Goal: Transaction & Acquisition: Purchase product/service

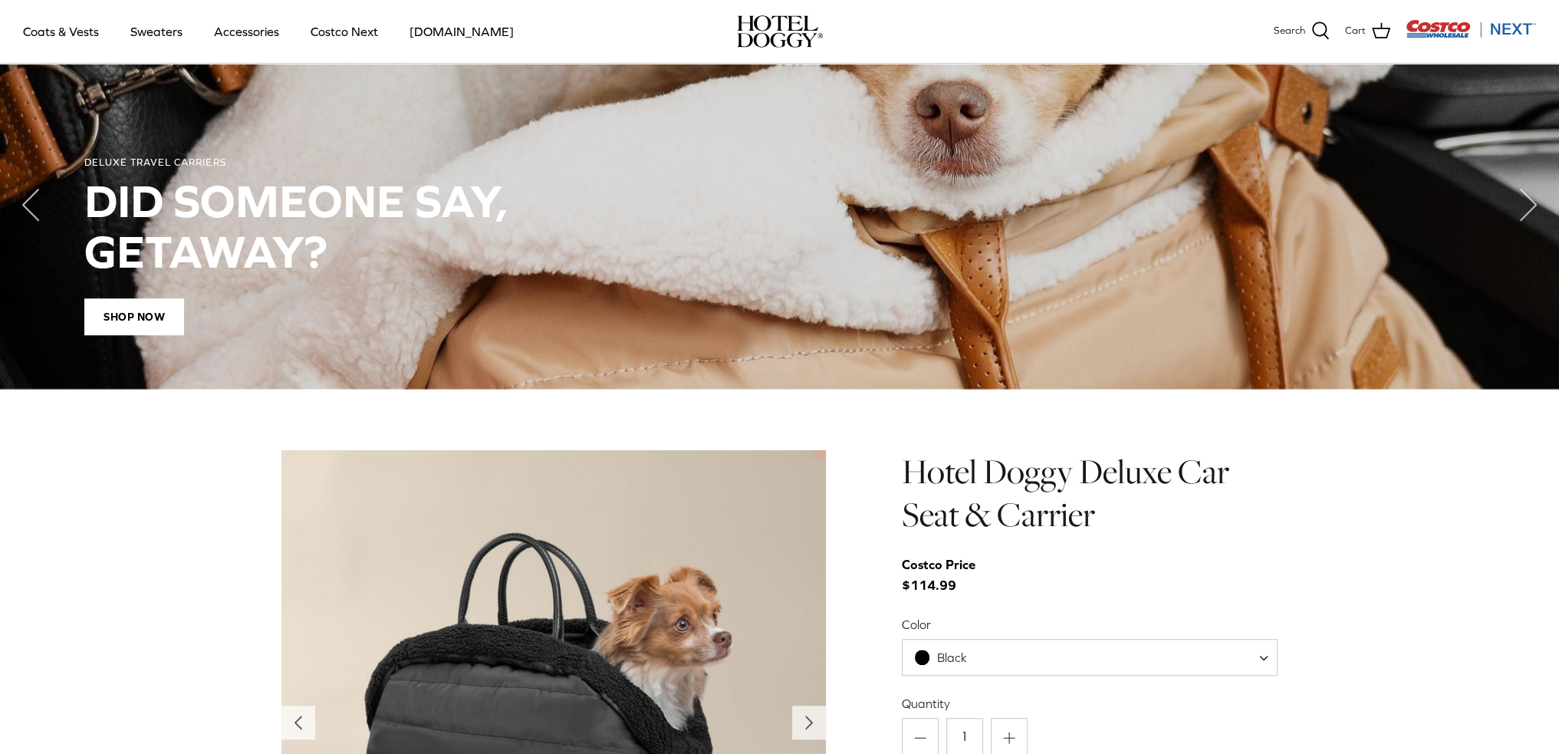
scroll to position [1628, 0]
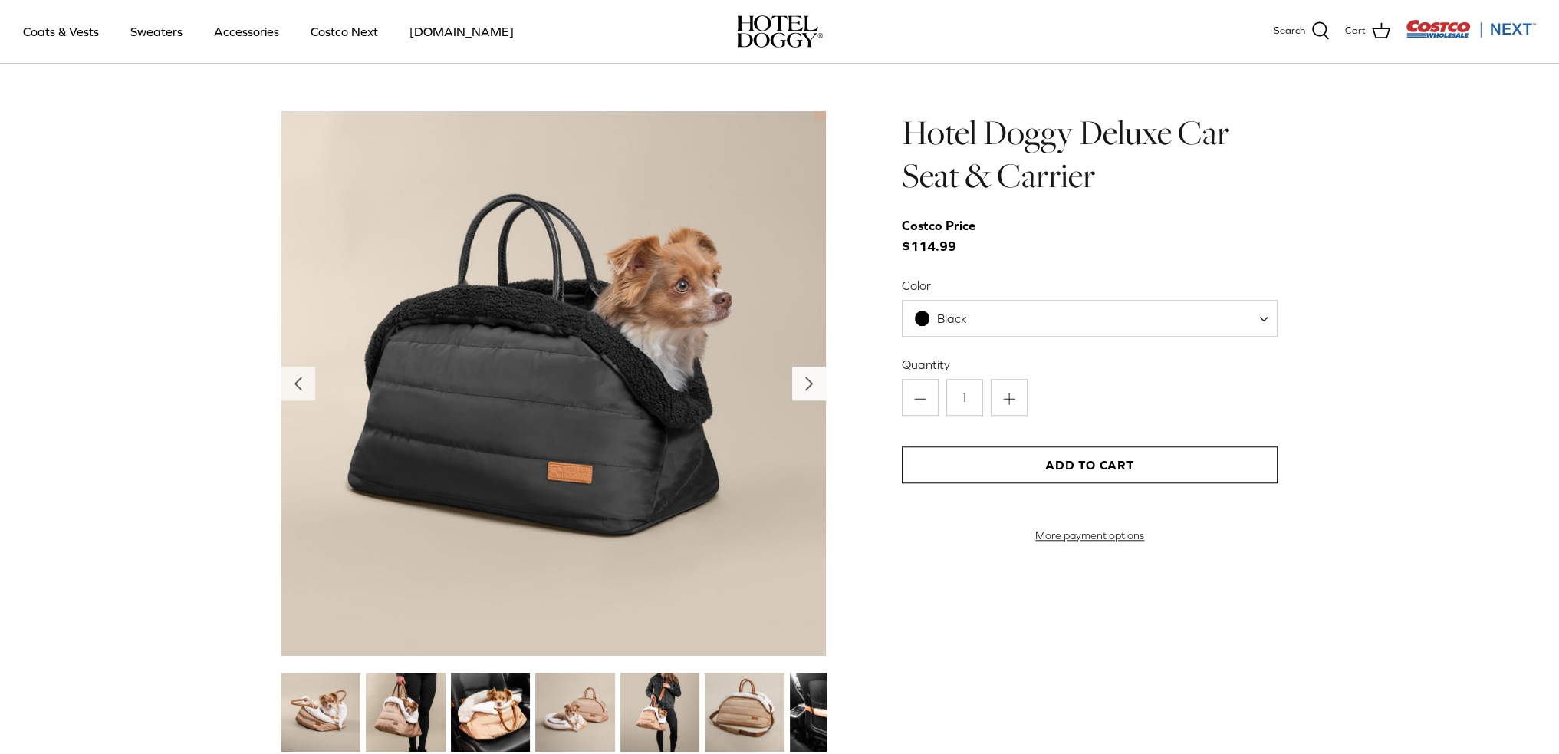
click at [805, 387] on icon "Right" at bounding box center [809, 383] width 25 height 25
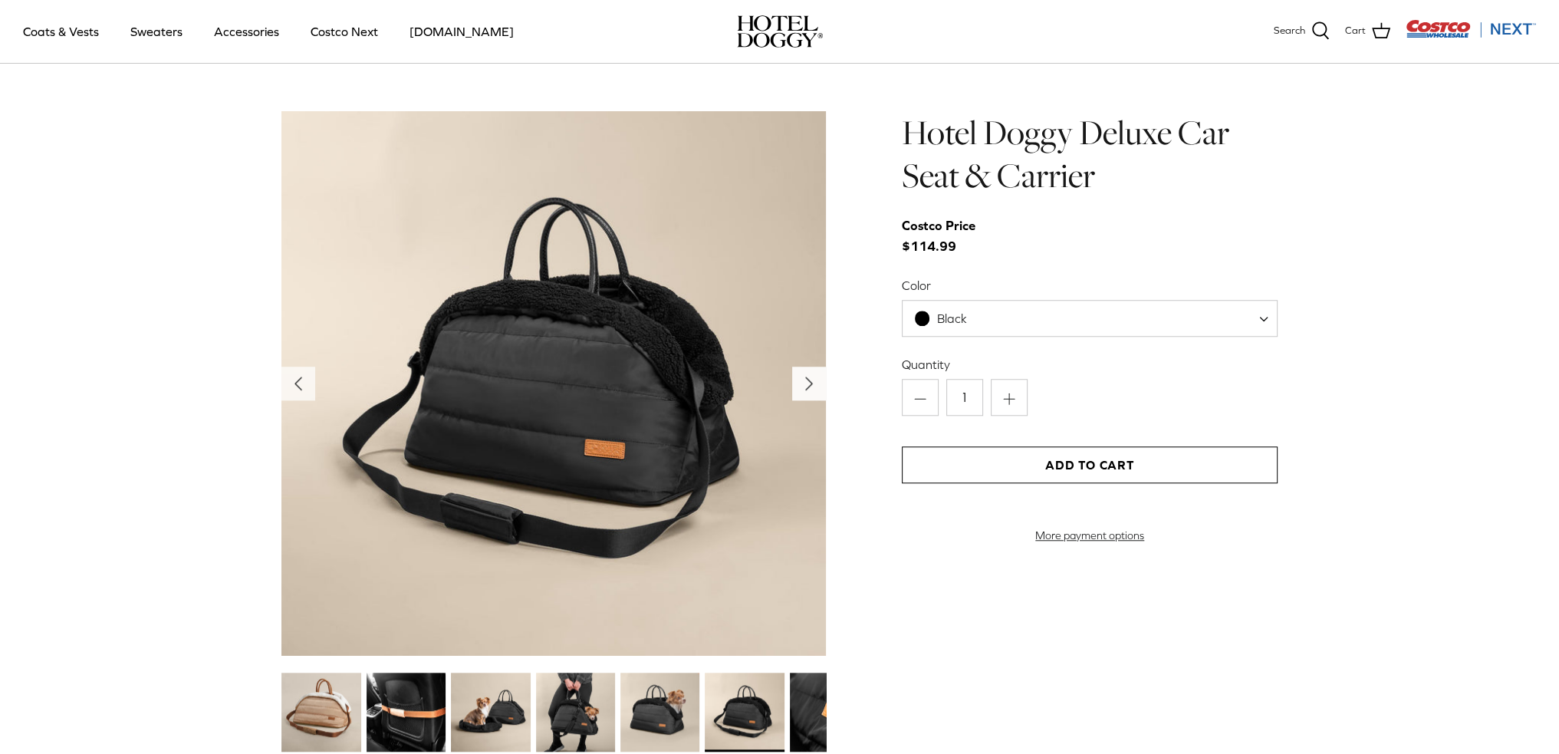
click at [805, 387] on icon "Right" at bounding box center [809, 383] width 25 height 25
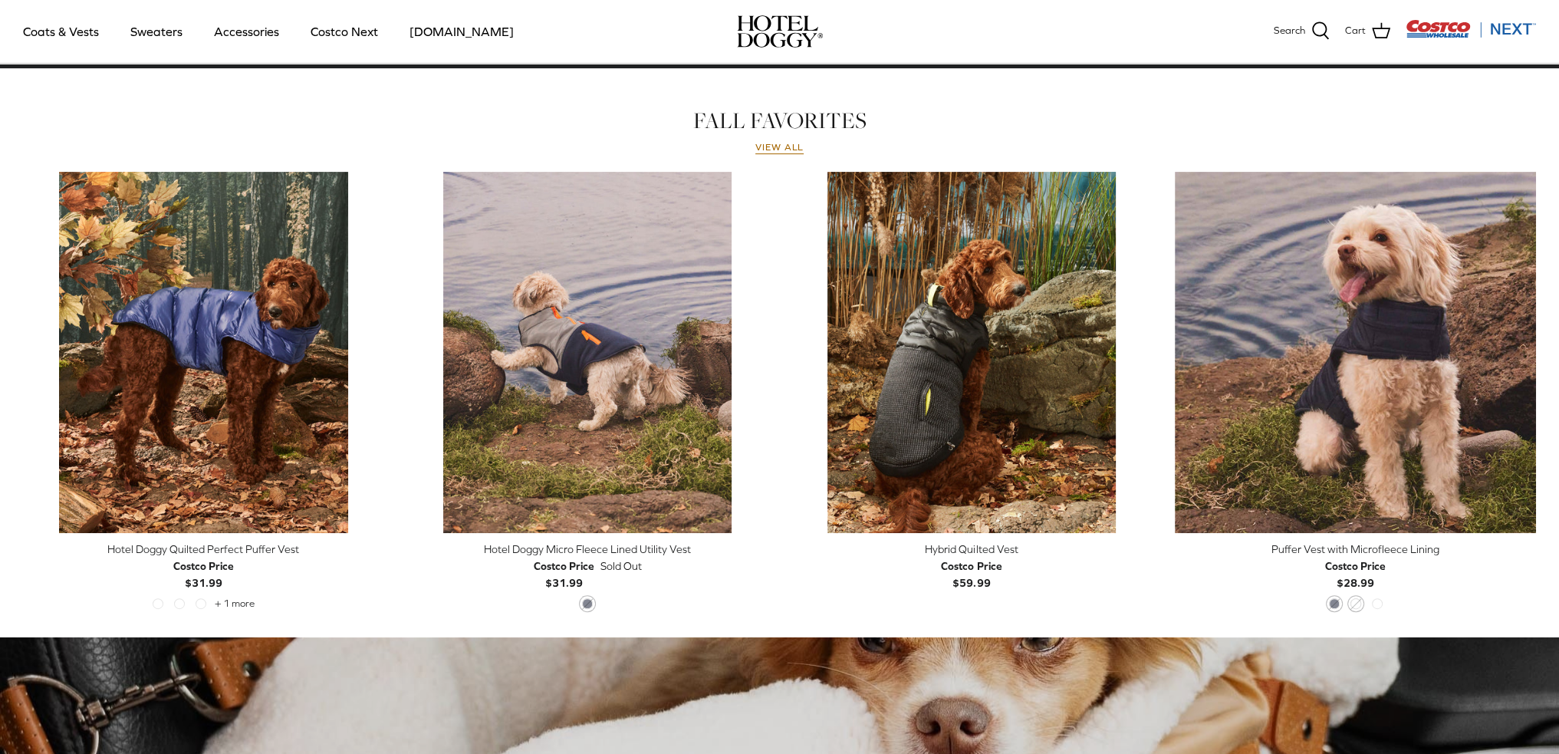
scroll to position [784, 0]
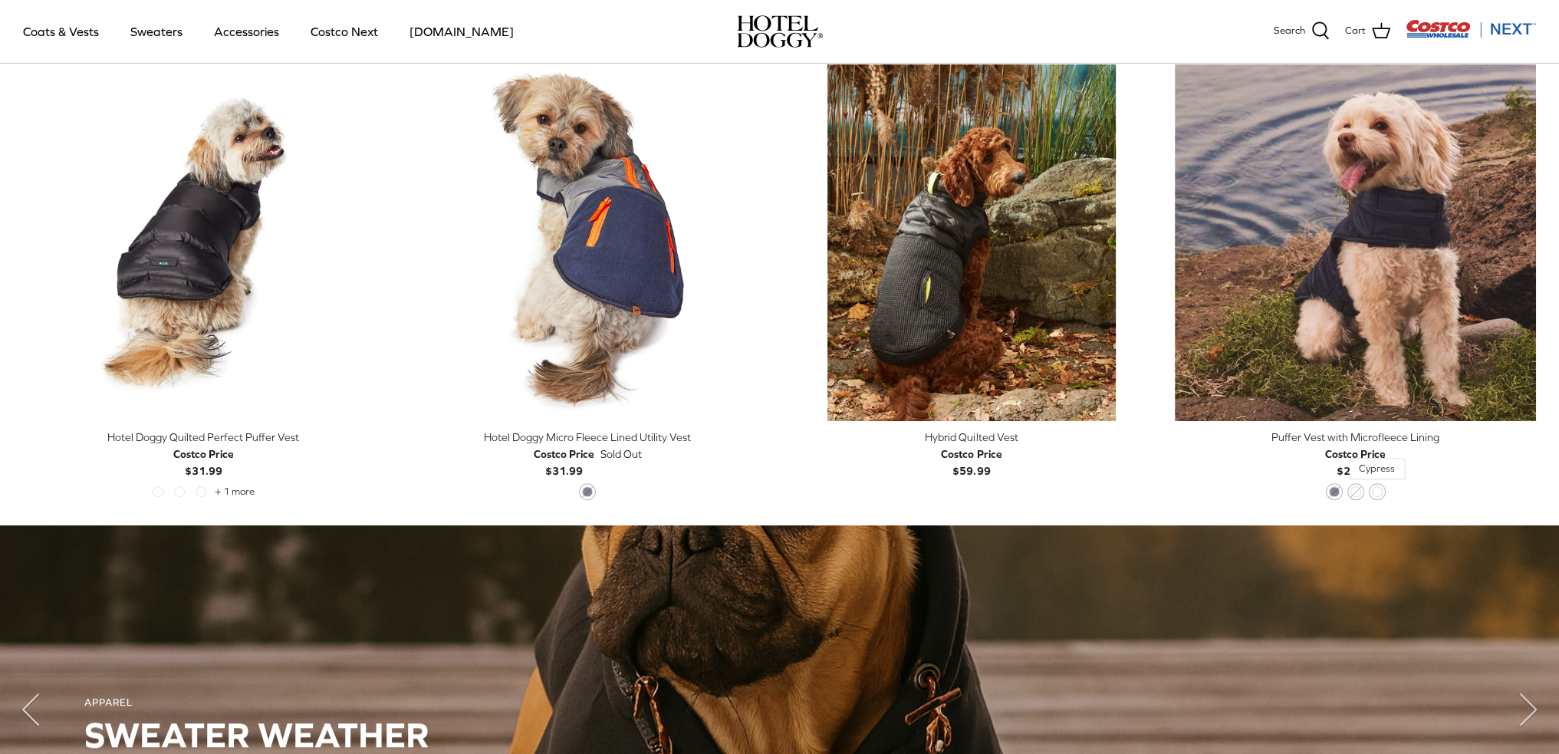
click at [1375, 492] on span "Cypress" at bounding box center [1377, 491] width 11 height 11
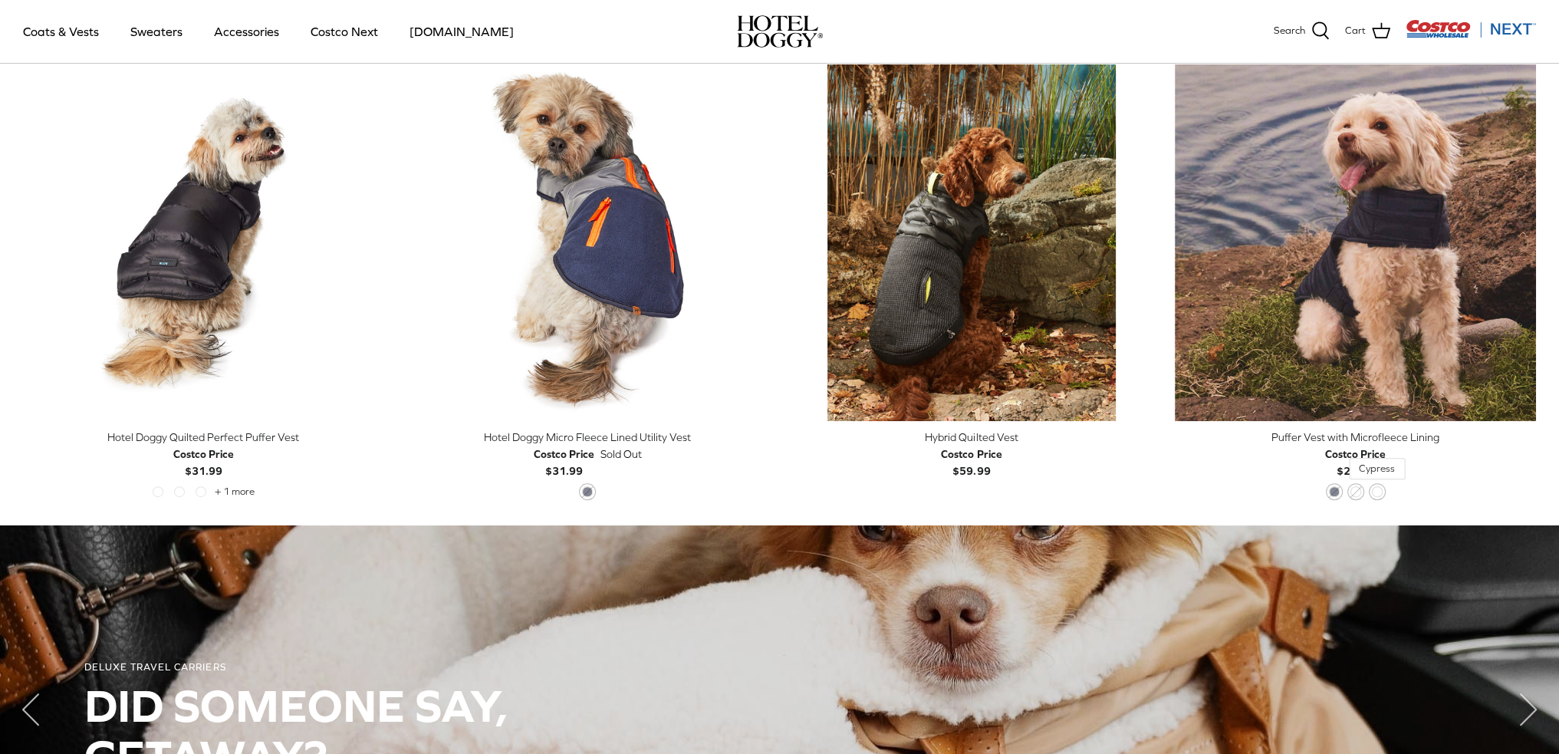
click at [1375, 492] on span "Cypress" at bounding box center [1377, 491] width 11 height 11
click at [1355, 493] on span "Orange Rust" at bounding box center [1356, 491] width 11 height 11
click at [1333, 490] on span "India Ink" at bounding box center [1334, 491] width 11 height 11
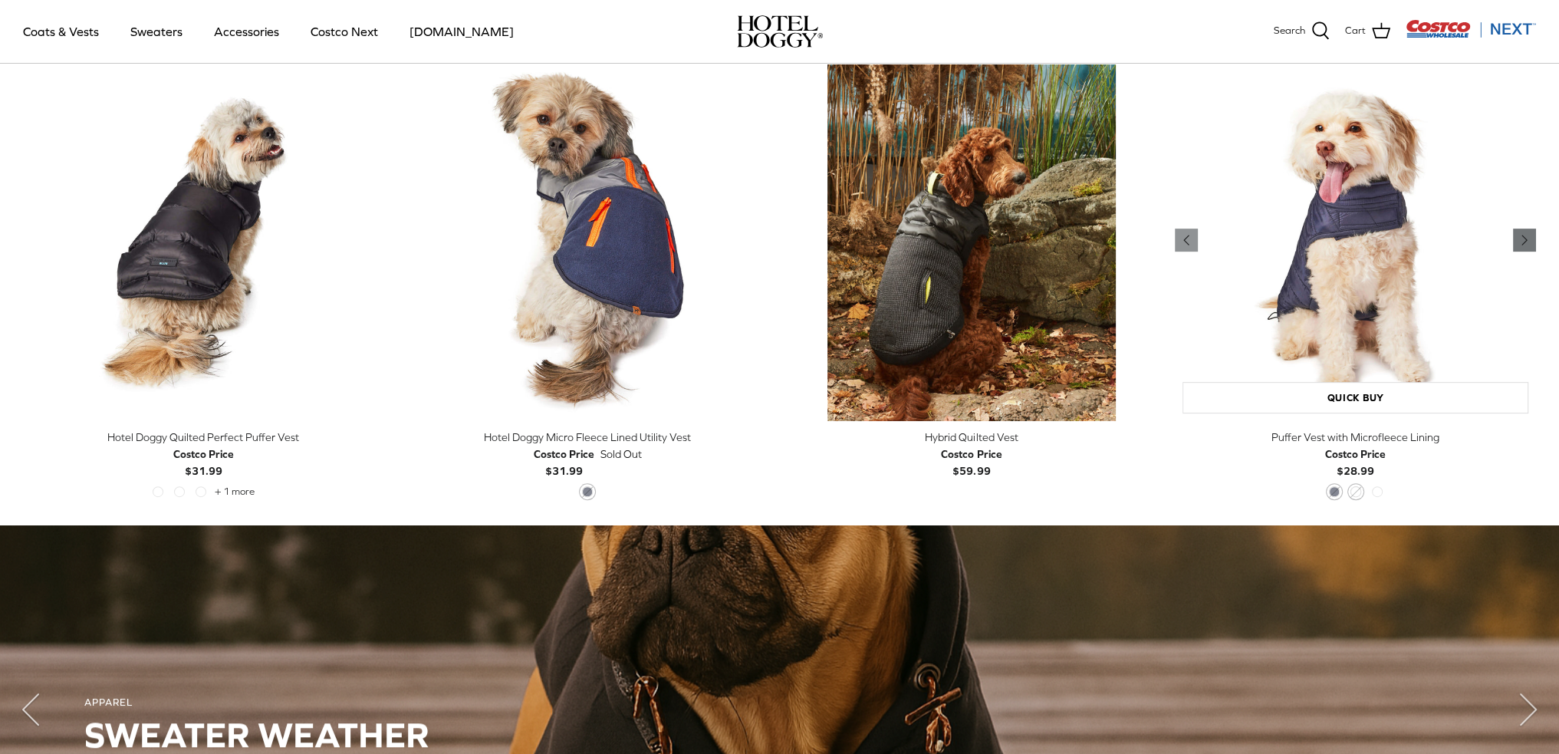
click at [1519, 242] on icon "Right" at bounding box center [1525, 240] width 18 height 18
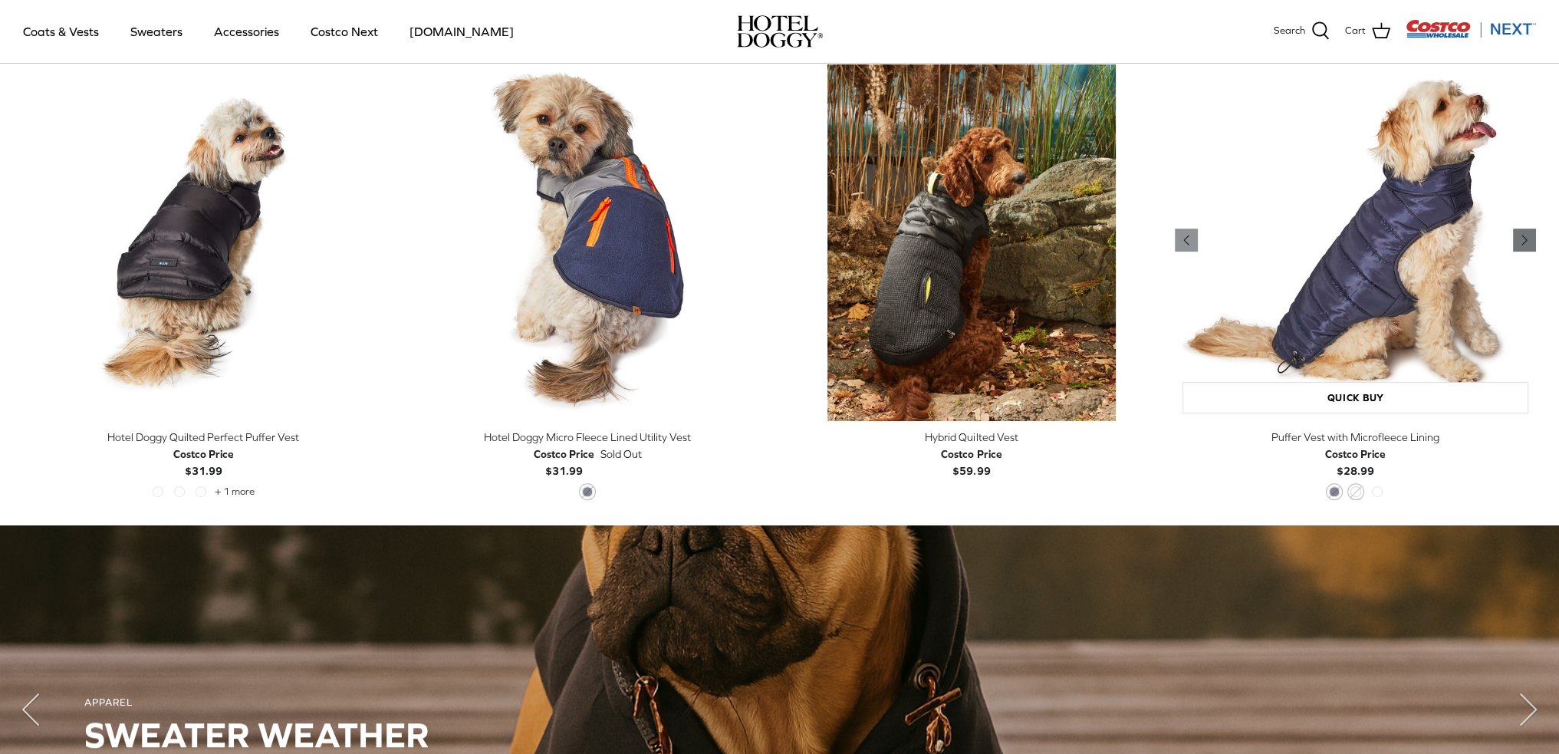
click at [1519, 242] on icon "Right" at bounding box center [1525, 240] width 18 height 18
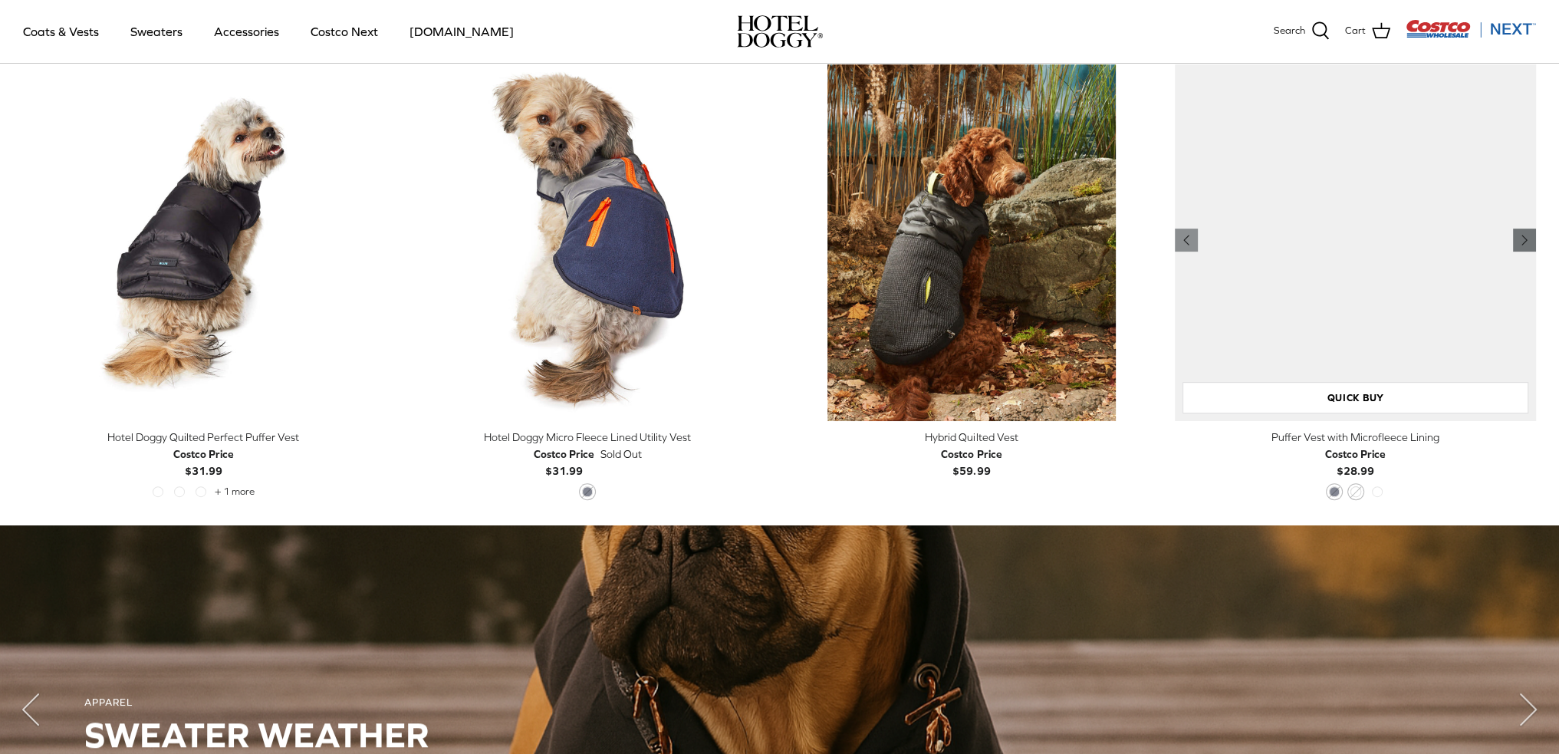
click at [1519, 242] on icon "Right" at bounding box center [1525, 240] width 18 height 18
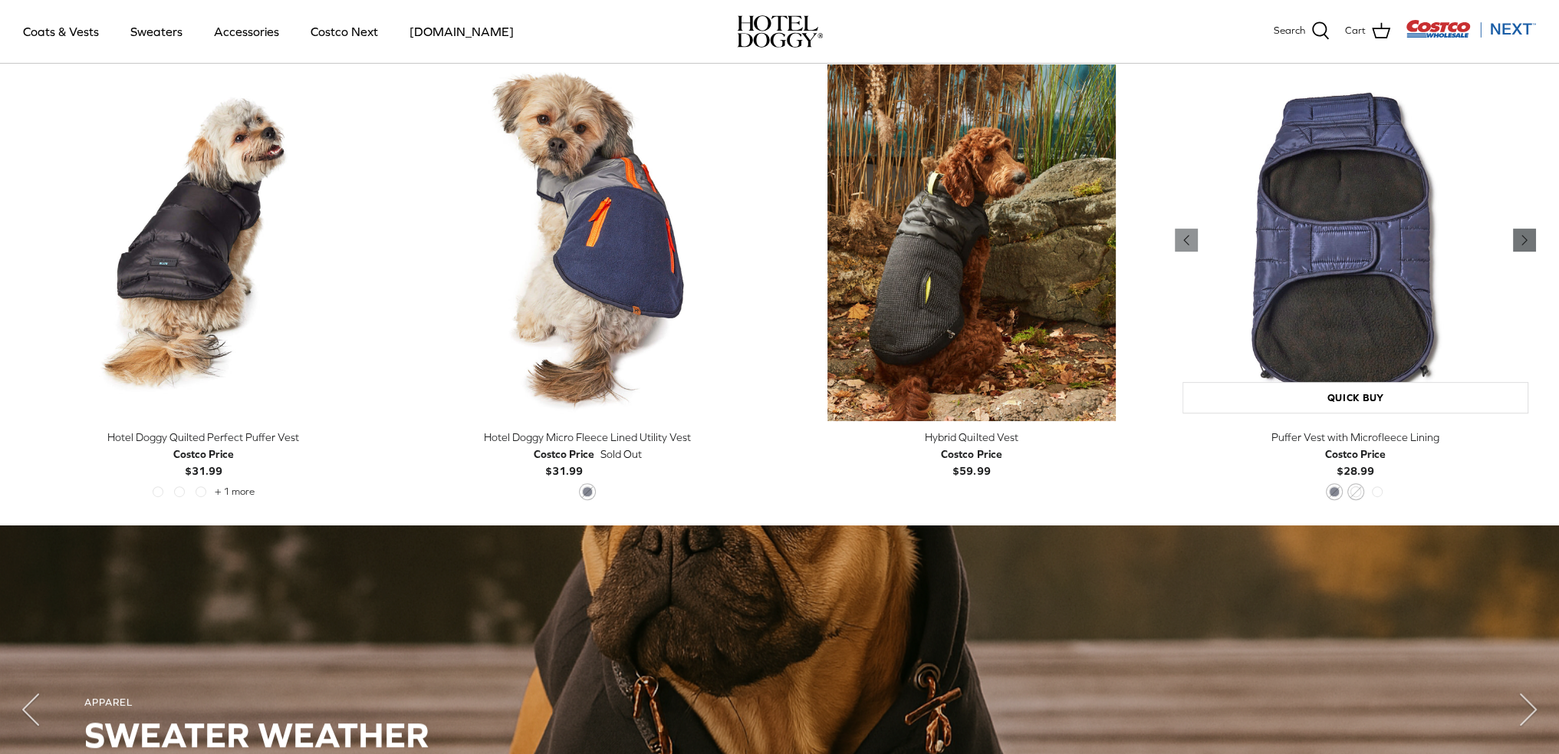
click at [1519, 242] on icon "Right" at bounding box center [1525, 240] width 18 height 18
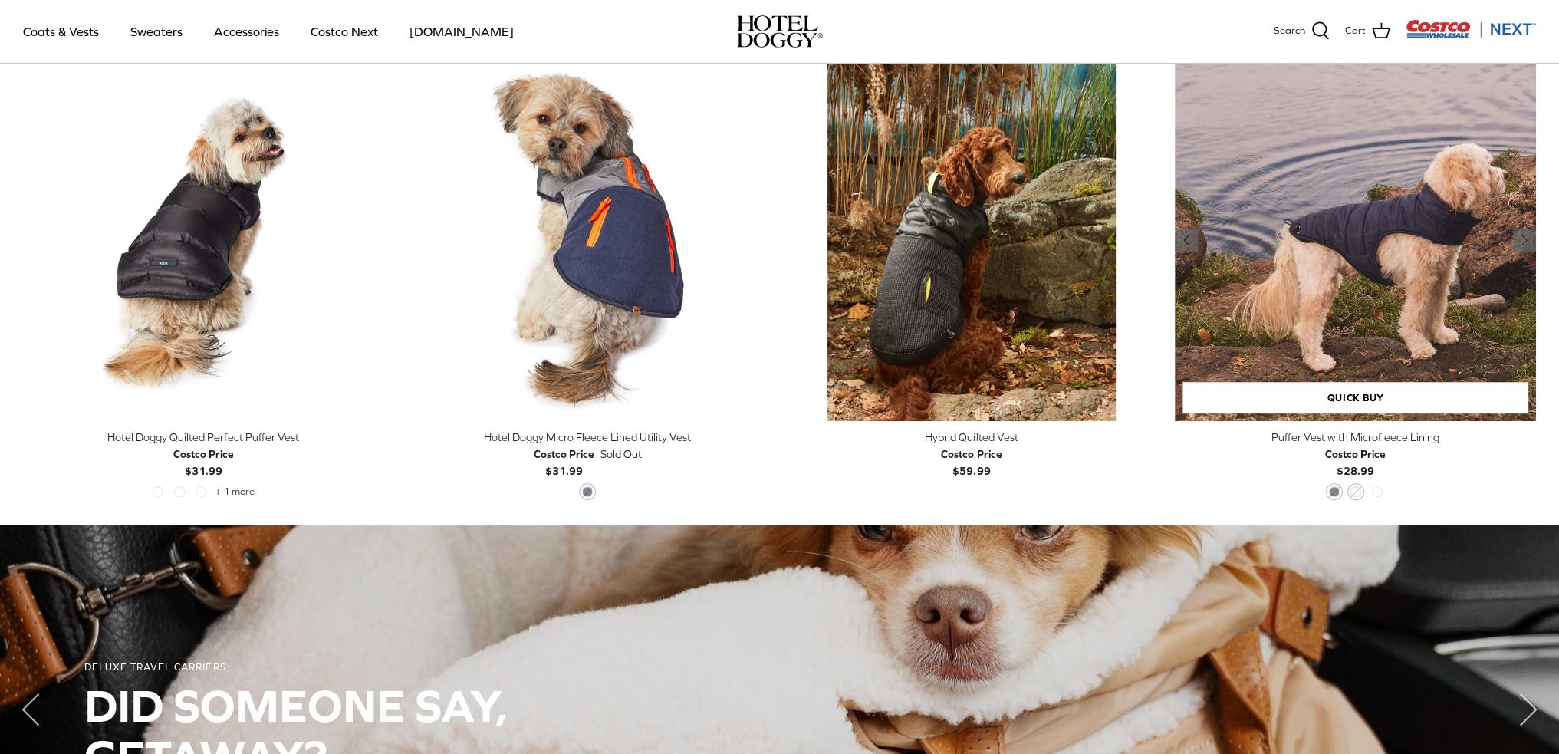
click at [1425, 243] on img "Puffer Vest with Microfleece Lining" at bounding box center [1355, 240] width 361 height 361
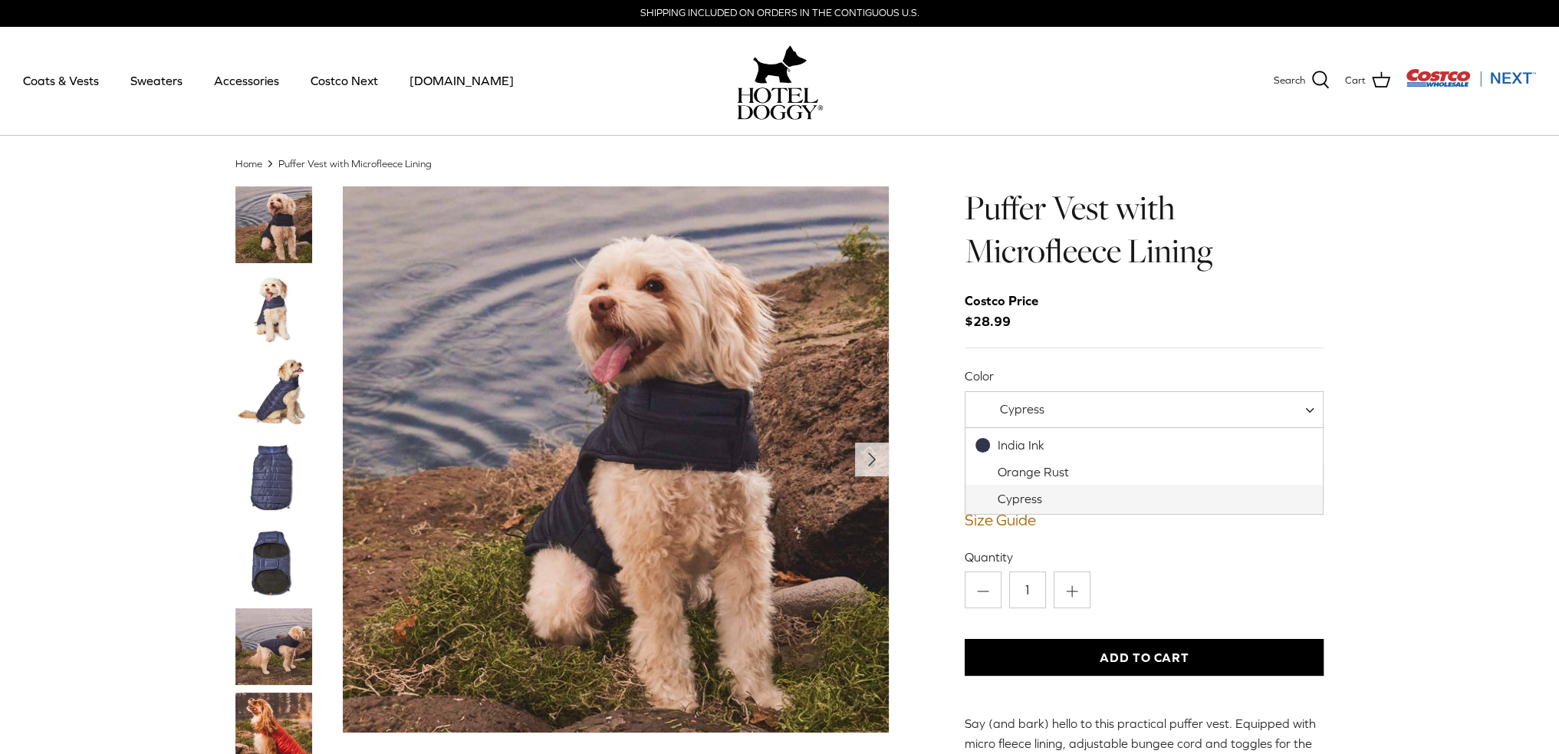
click at [1207, 393] on span "Cypress" at bounding box center [1145, 409] width 360 height 37
click at [1017, 525] on link "Size Guide" at bounding box center [1145, 520] width 360 height 18
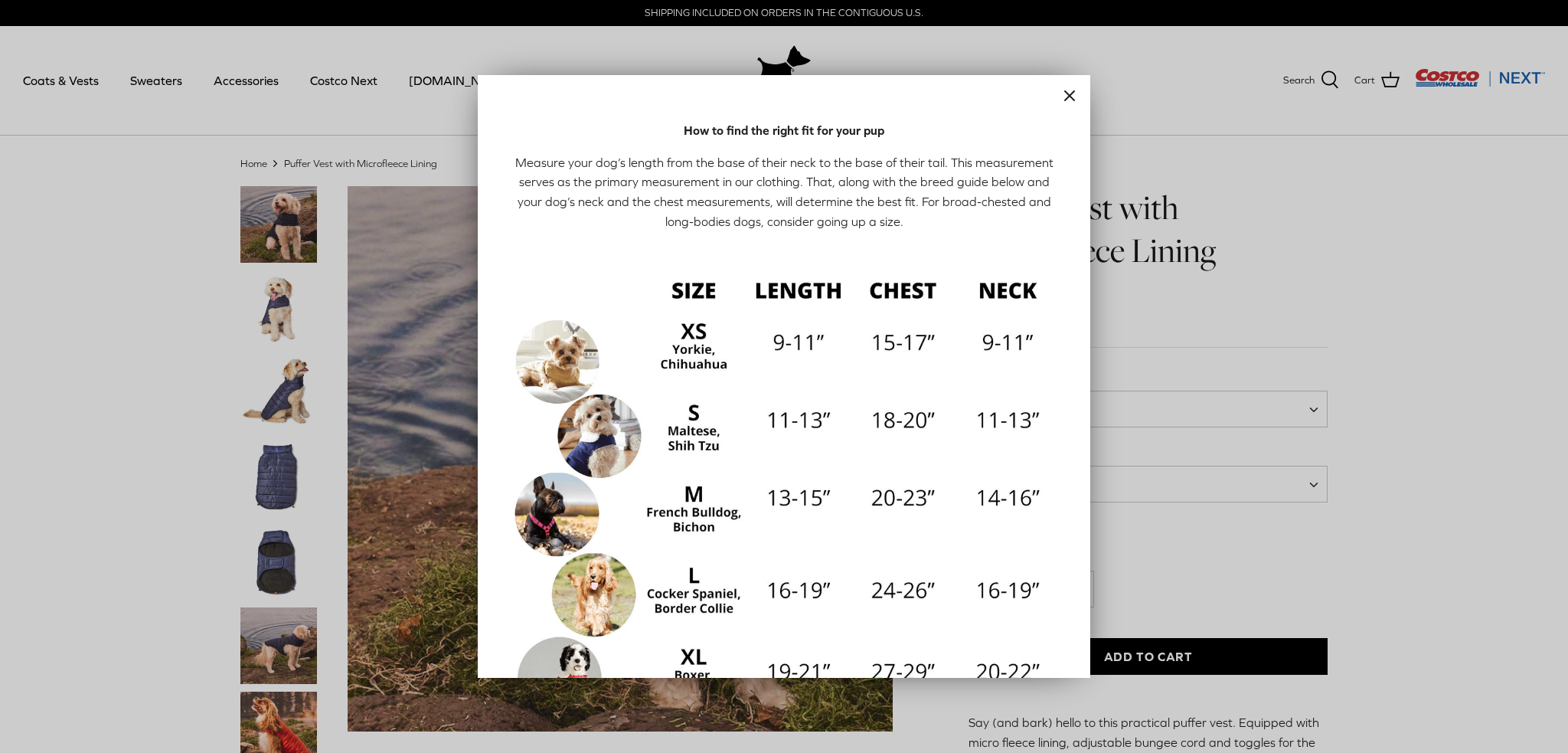
click at [1049, 98] on button "Close" at bounding box center [1069, 95] width 41 height 41
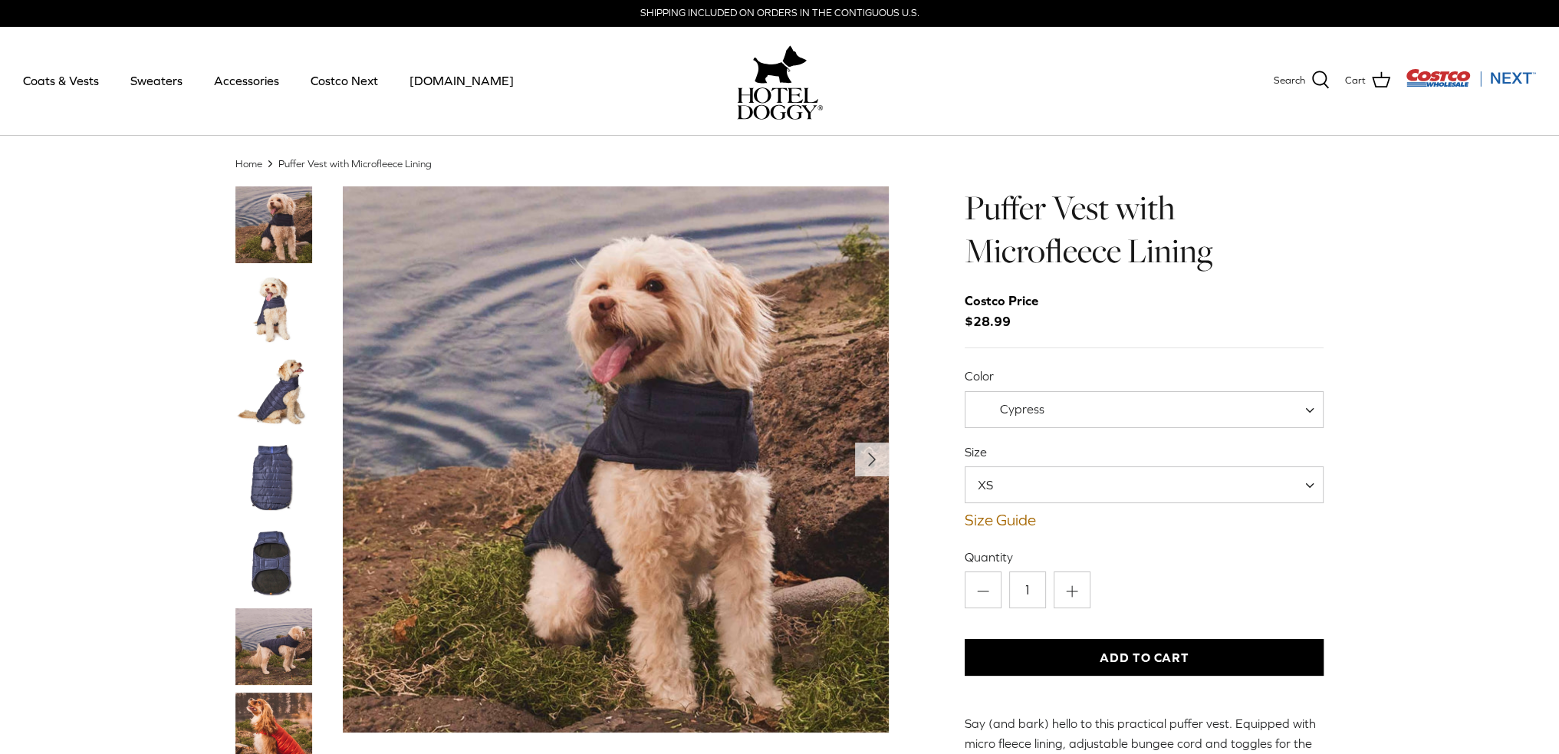
click at [1054, 413] on span "Cypress" at bounding box center [1021, 409] width 110 height 16
select select "Orange Rust"
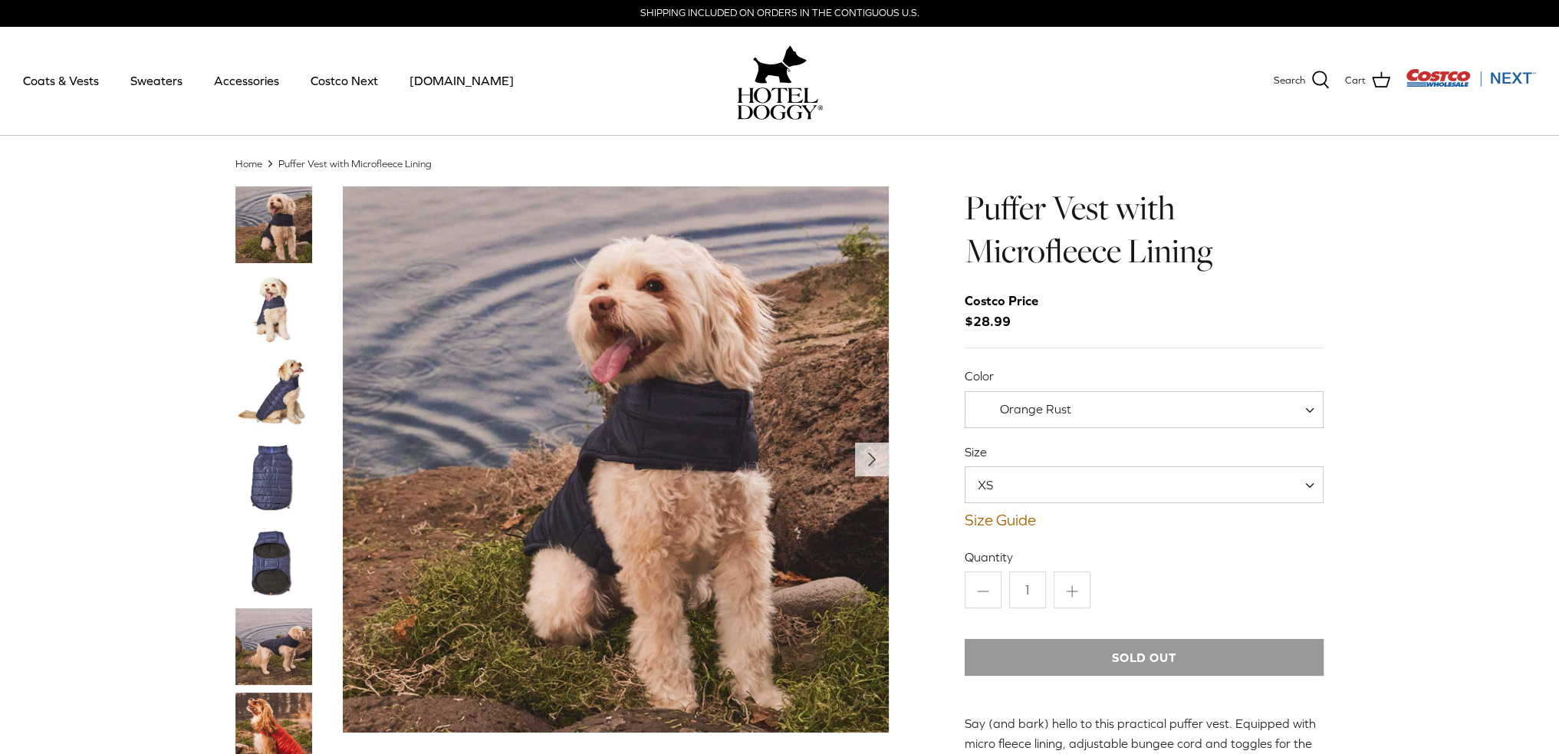
click at [1062, 475] on span "XS" at bounding box center [1145, 484] width 360 height 37
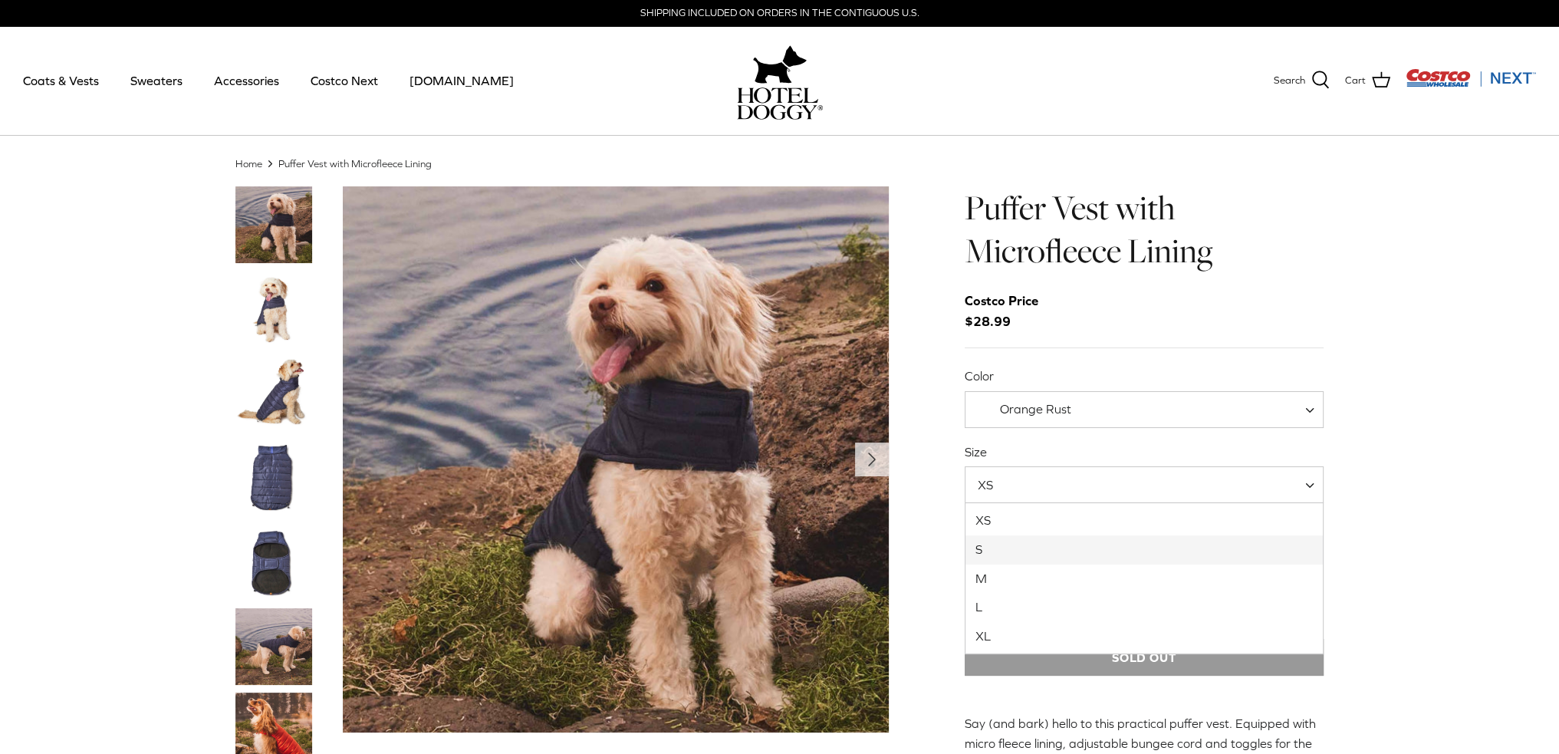
select select "S"
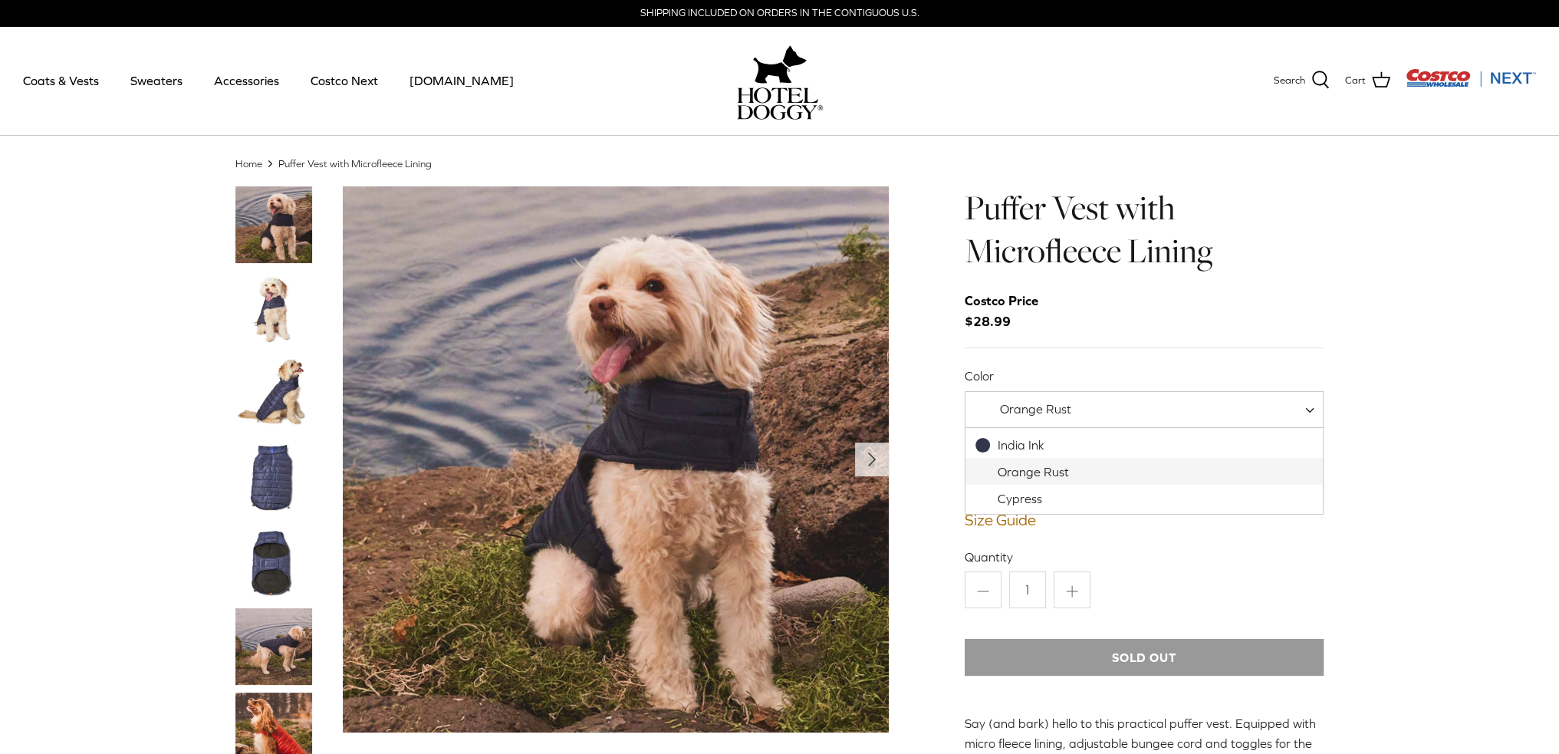
click at [1096, 400] on span "Orange Rust" at bounding box center [1145, 409] width 360 height 37
select select "Cypress"
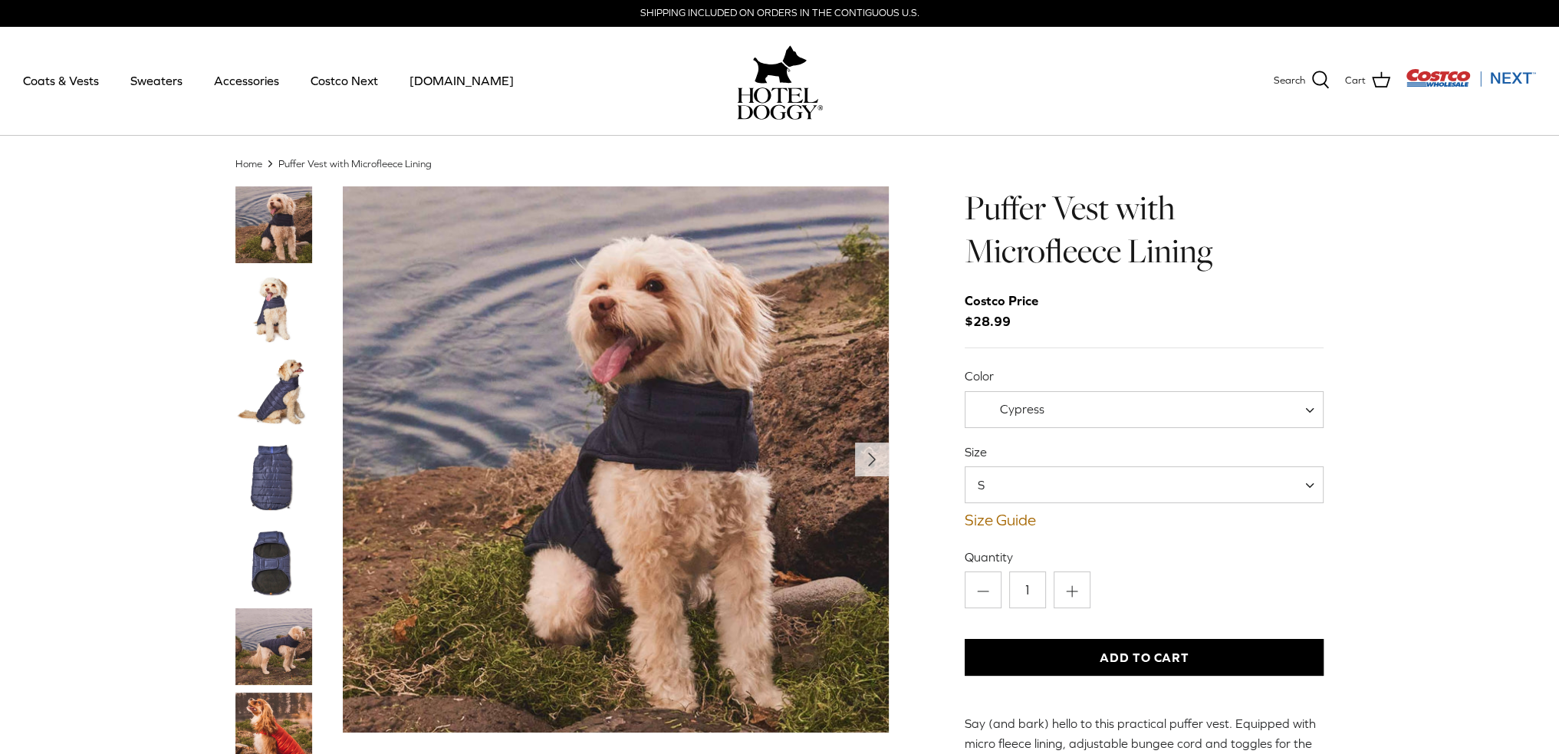
click at [854, 452] on img "Show Gallery" at bounding box center [616, 459] width 546 height 546
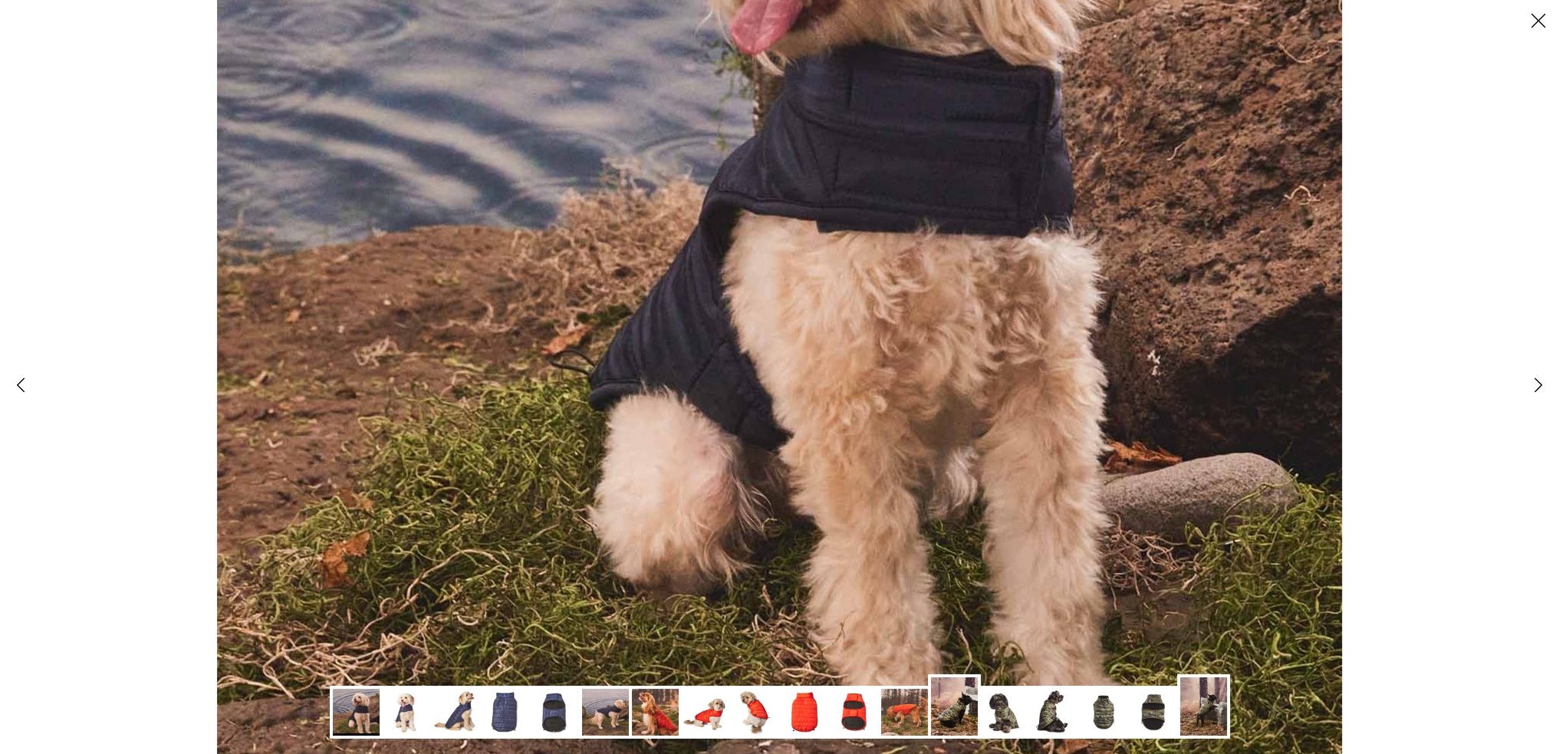
click at [770, 713] on img at bounding box center [755, 712] width 47 height 47
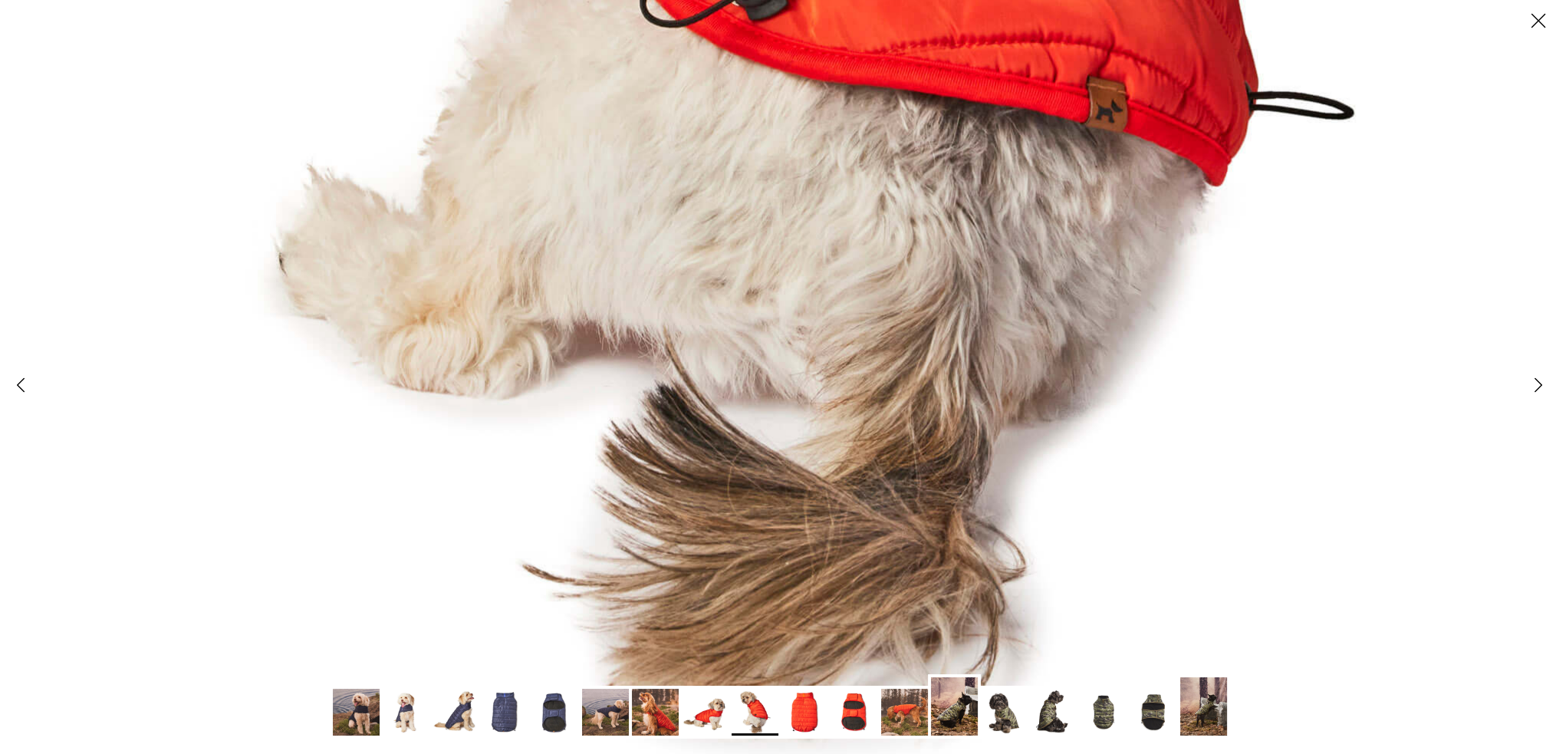
click at [950, 716] on img at bounding box center [954, 706] width 47 height 58
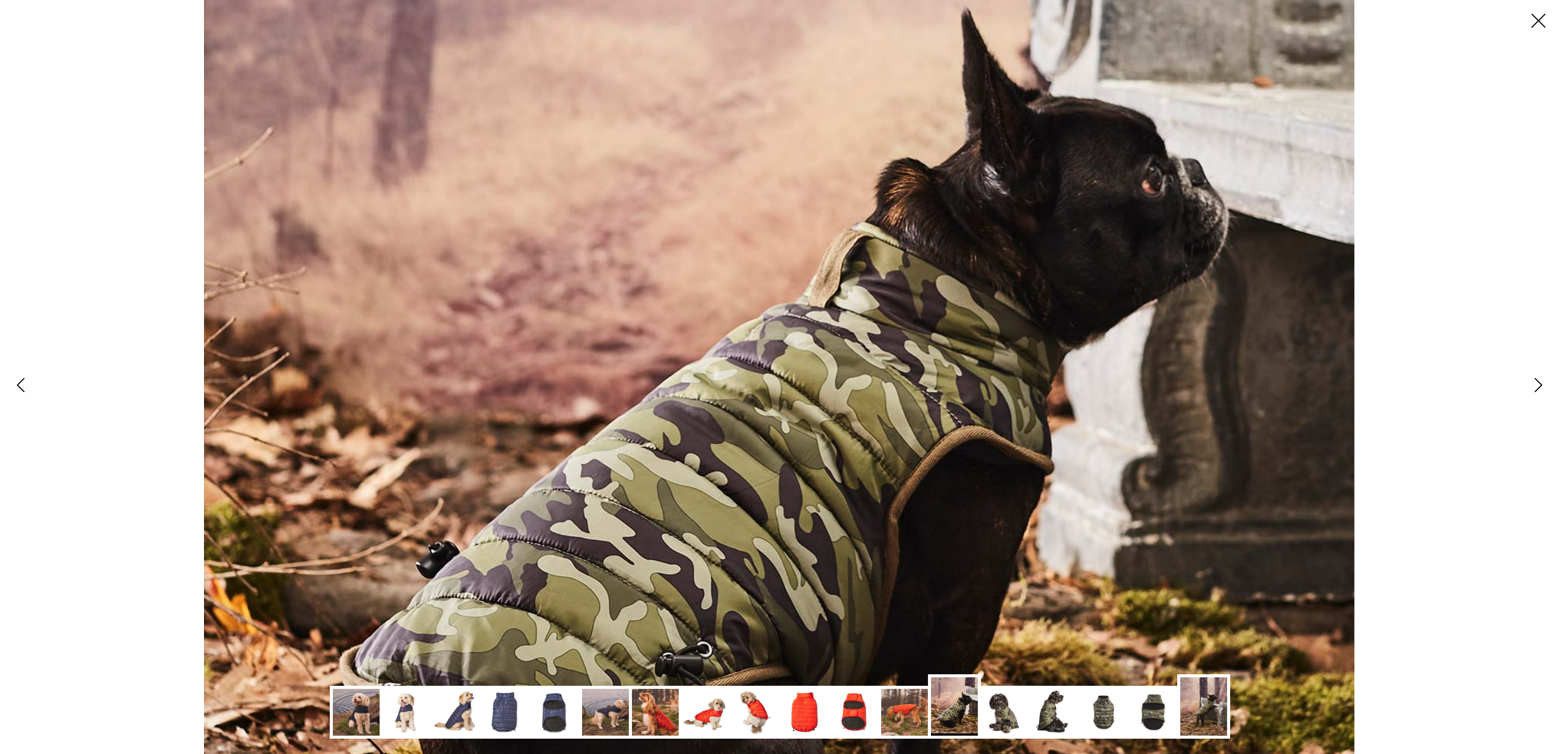
click at [998, 715] on img at bounding box center [1004, 712] width 47 height 47
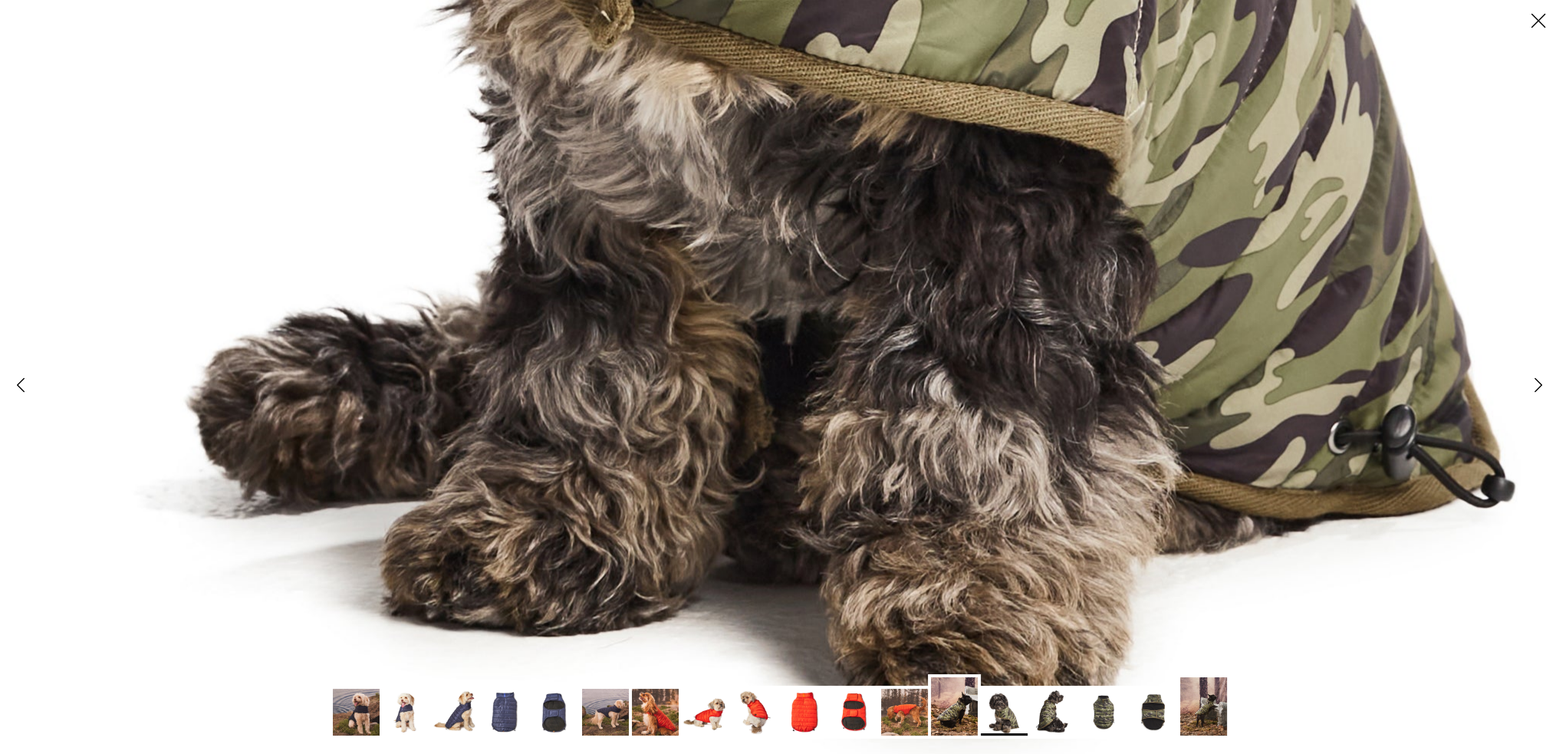
click at [509, 702] on img at bounding box center [505, 712] width 47 height 47
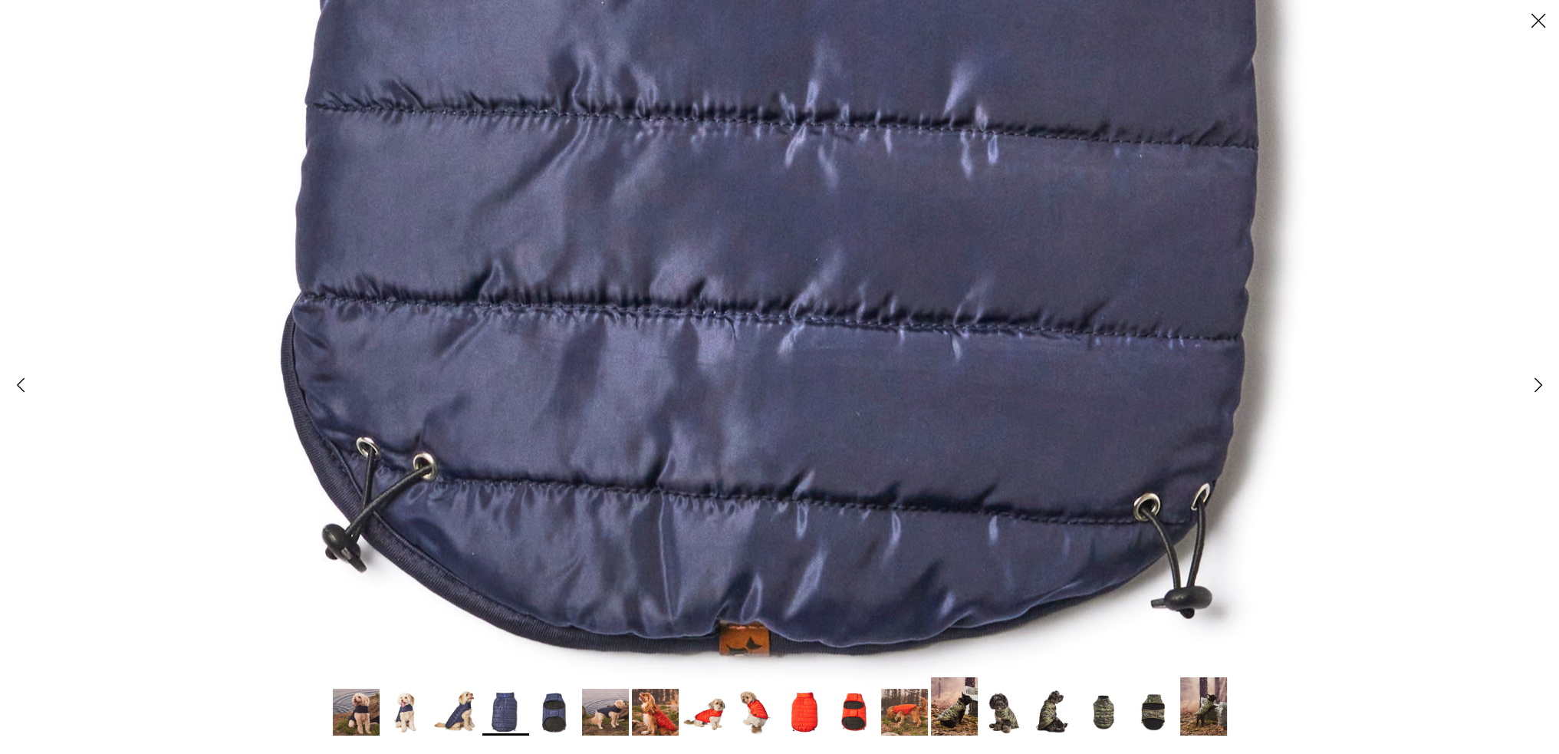
click at [459, 718] on img at bounding box center [456, 712] width 47 height 47
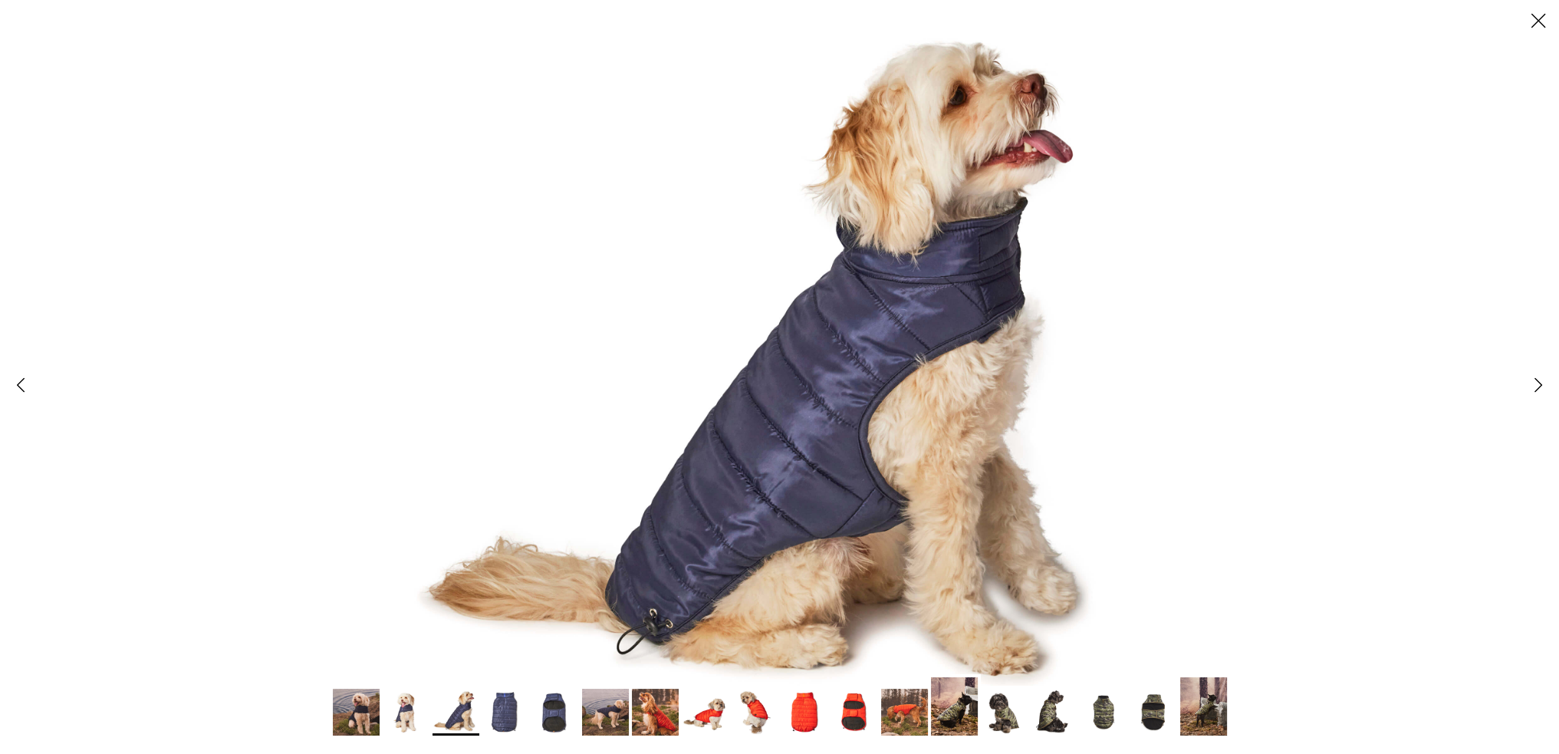
click at [1534, 21] on icon "Close" at bounding box center [1539, 21] width 26 height 26
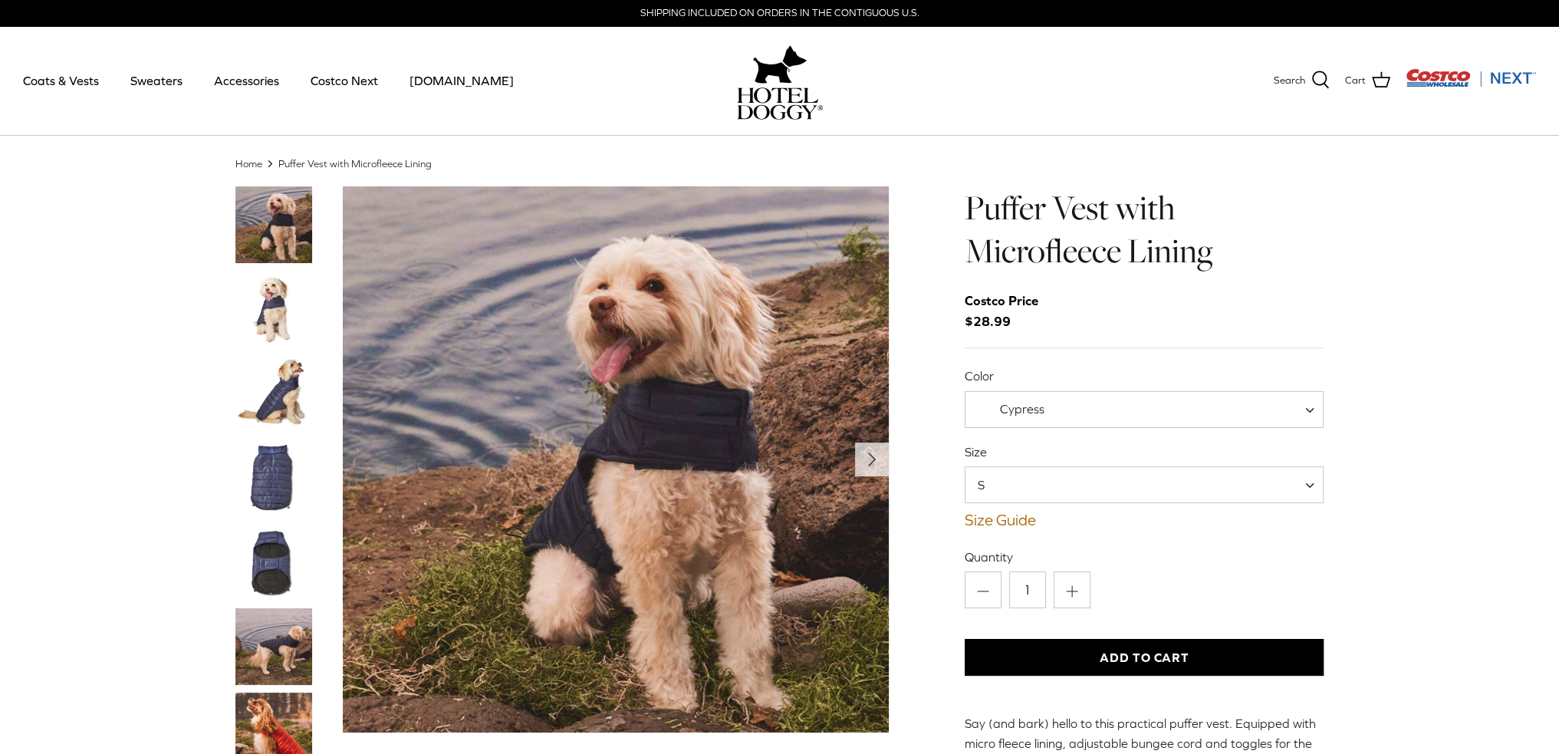
click at [259, 538] on img "Thumbnail Link" at bounding box center [273, 562] width 77 height 77
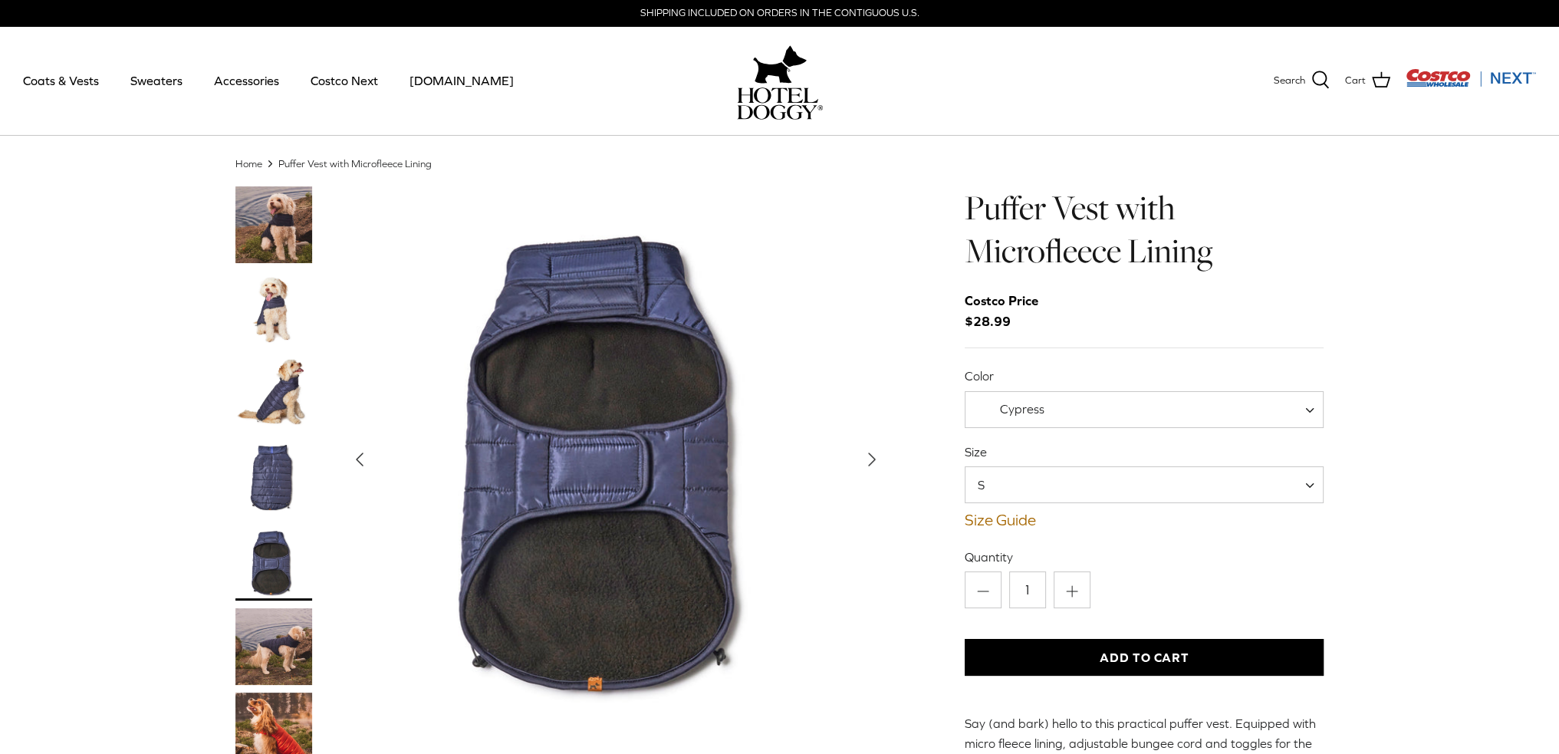
click at [1147, 654] on button "Add to Cart" at bounding box center [1145, 657] width 360 height 37
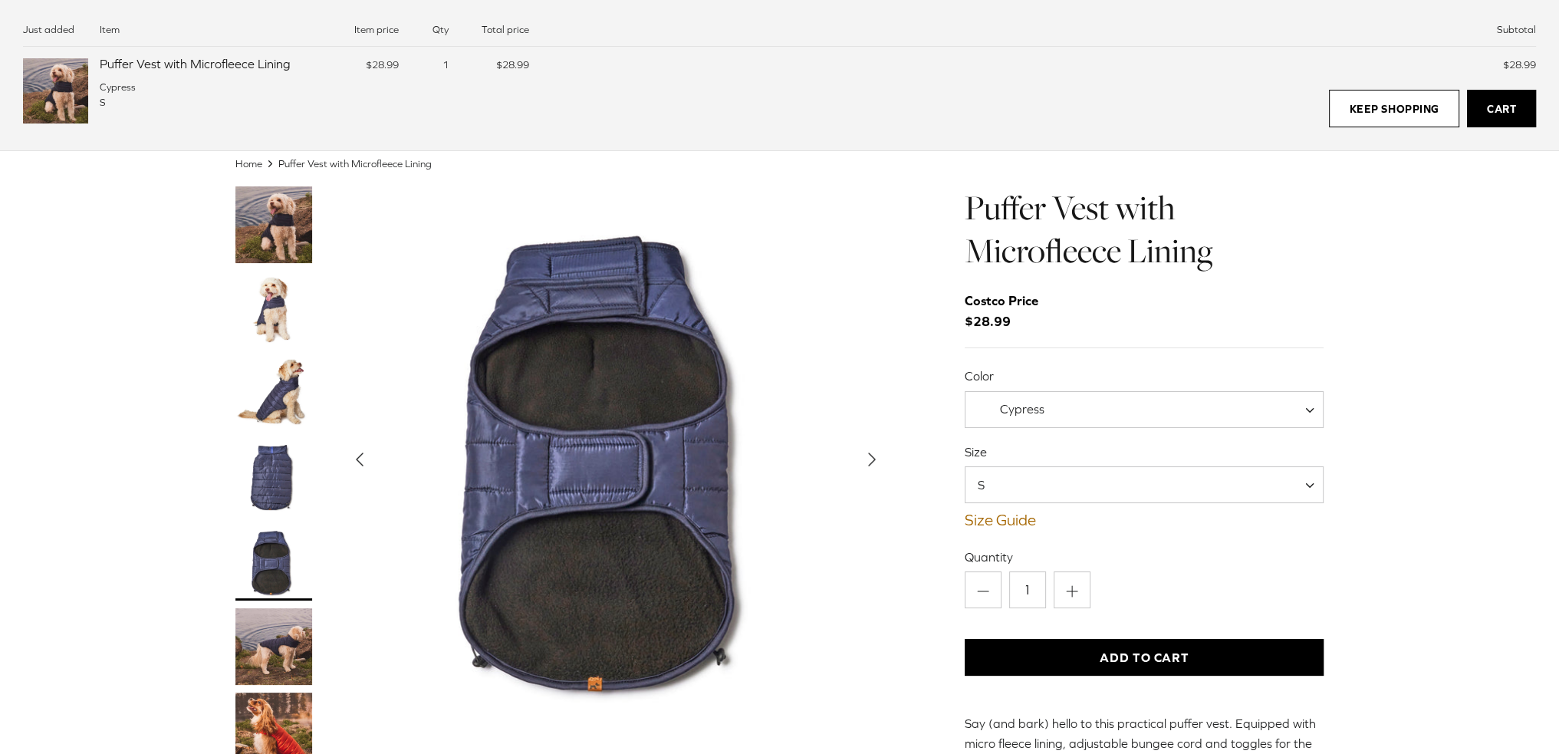
click at [1493, 115] on link "Cart" at bounding box center [1501, 109] width 69 height 38
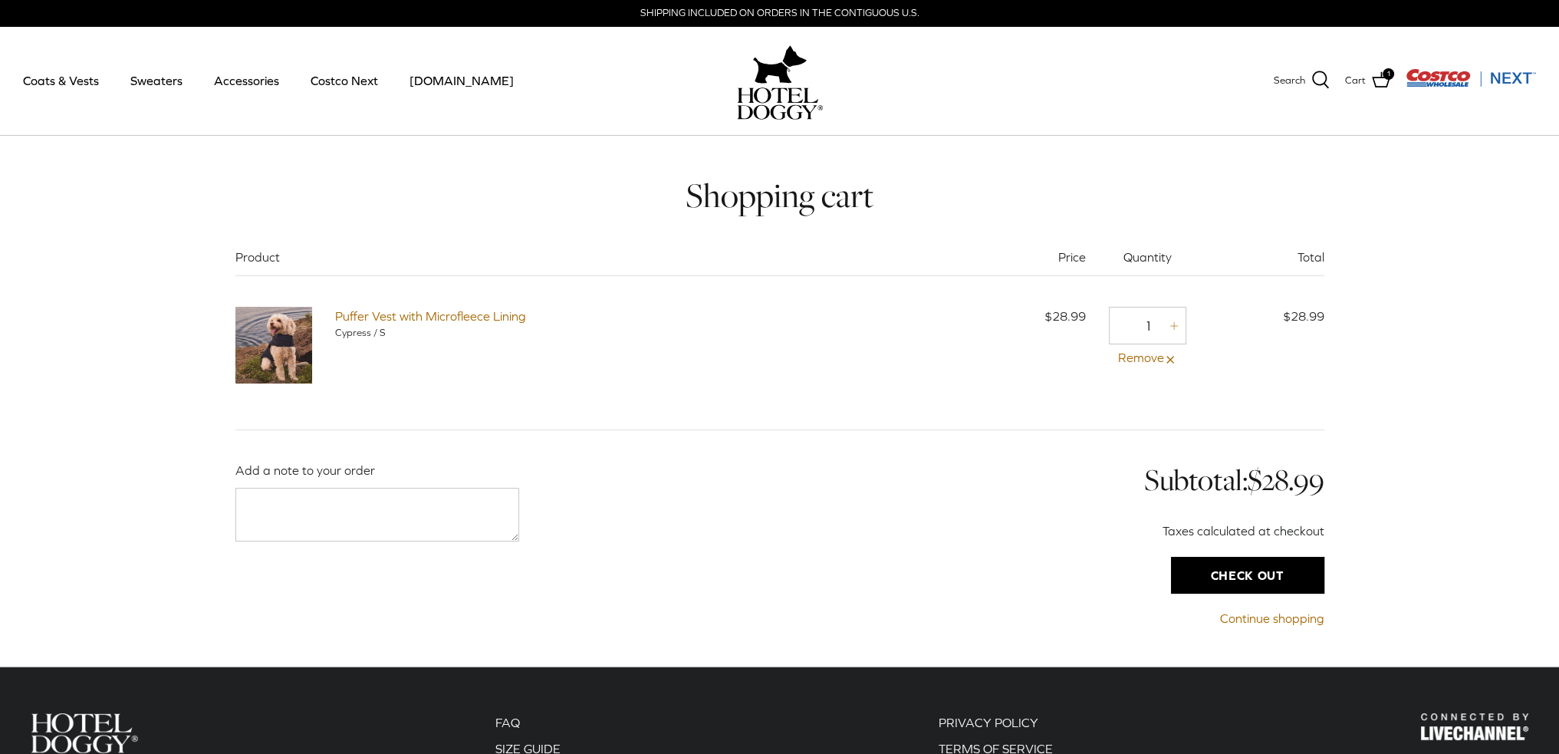
click at [1236, 571] on input "Check out" at bounding box center [1247, 575] width 153 height 37
